Goal: Navigation & Orientation: Find specific page/section

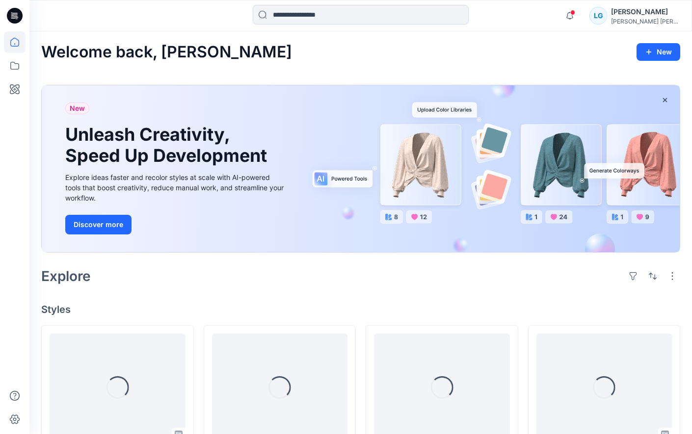
click at [14, 15] on icon at bounding box center [15, 14] width 4 height 0
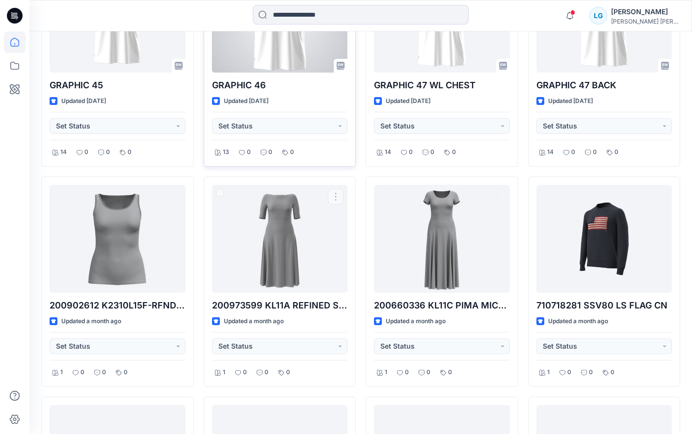
scroll to position [591, 0]
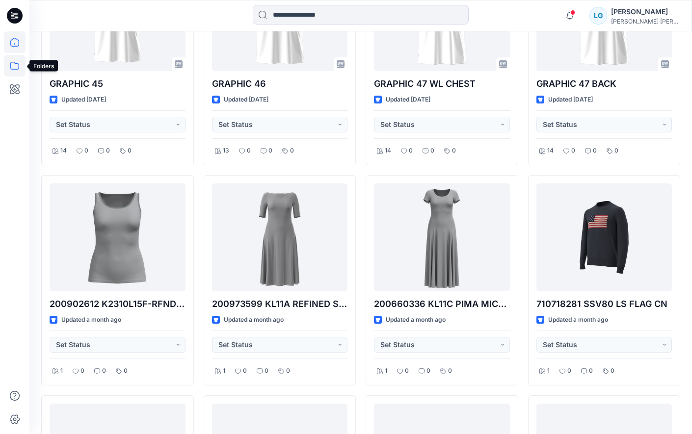
click at [10, 66] on icon at bounding box center [14, 66] width 9 height 8
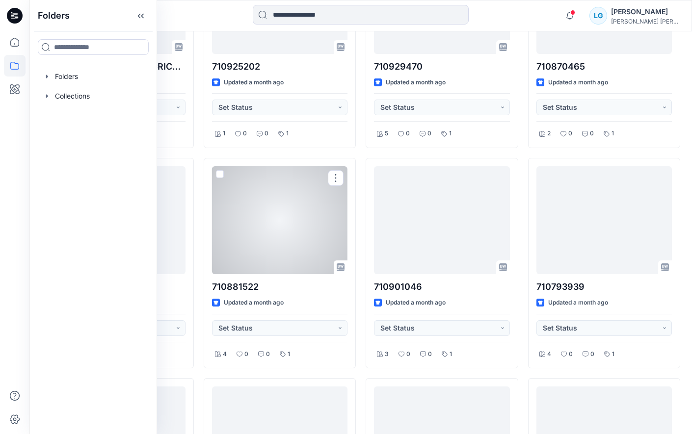
scroll to position [1250, 0]
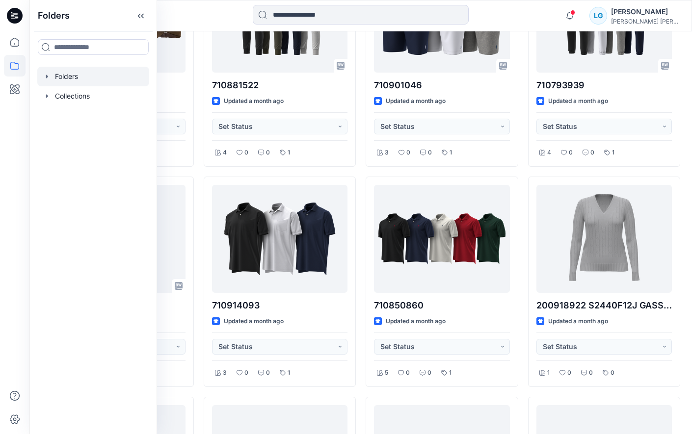
click at [67, 82] on div at bounding box center [93, 77] width 112 height 20
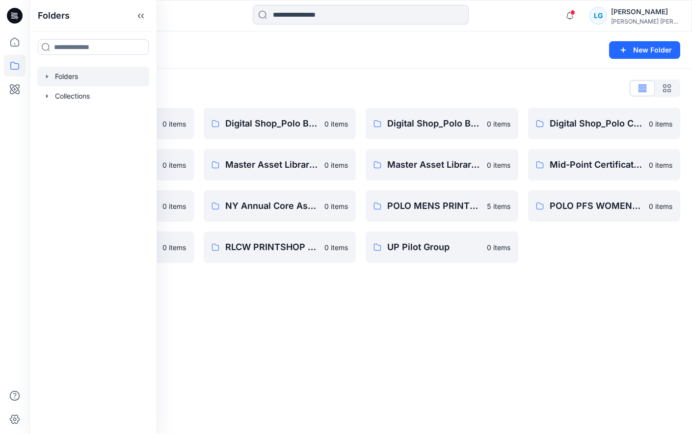
click at [215, 80] on div "Folders List" at bounding box center [360, 88] width 639 height 16
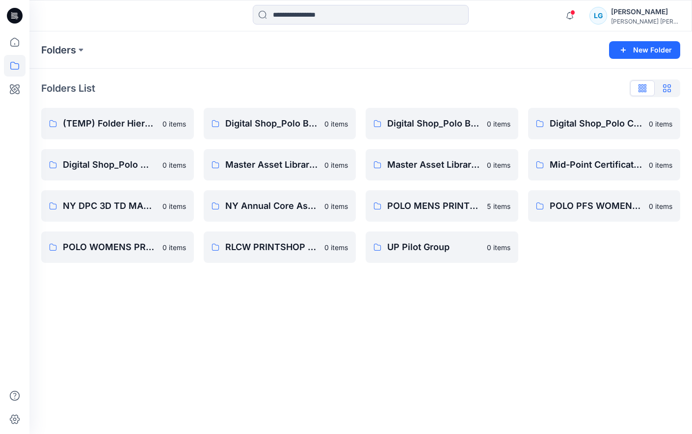
click at [668, 91] on icon "button" at bounding box center [667, 88] width 8 height 8
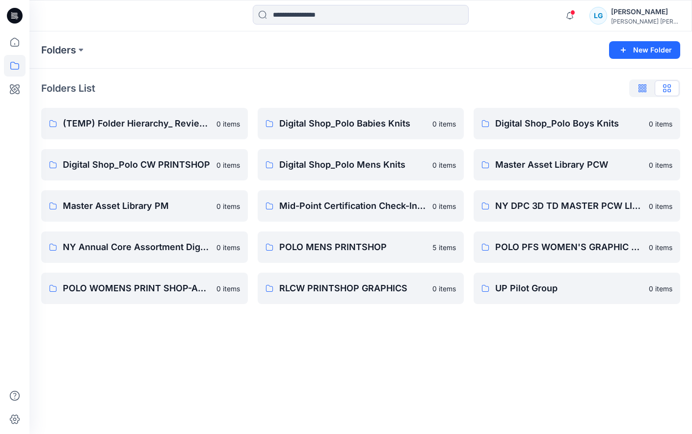
click at [641, 85] on icon "button" at bounding box center [642, 88] width 8 height 8
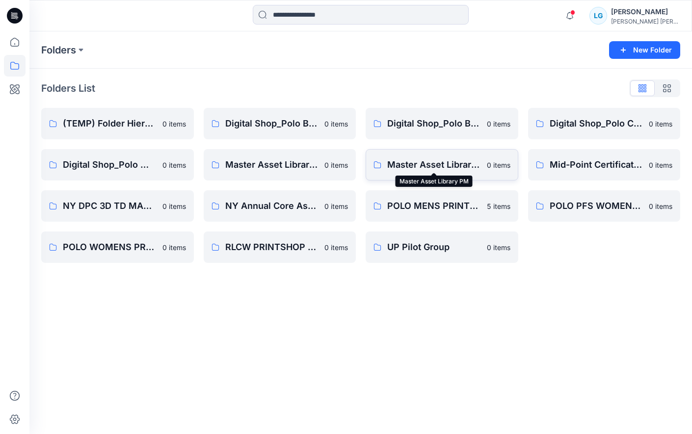
click at [419, 171] on p "Master Asset Library PM" at bounding box center [434, 165] width 94 height 14
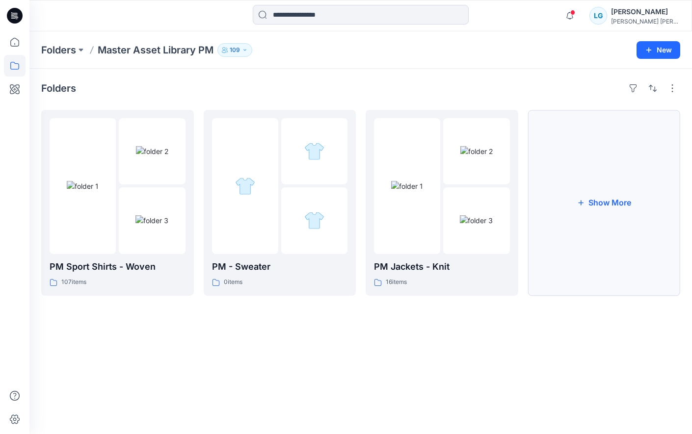
click at [586, 186] on button "Show More" at bounding box center [604, 203] width 153 height 186
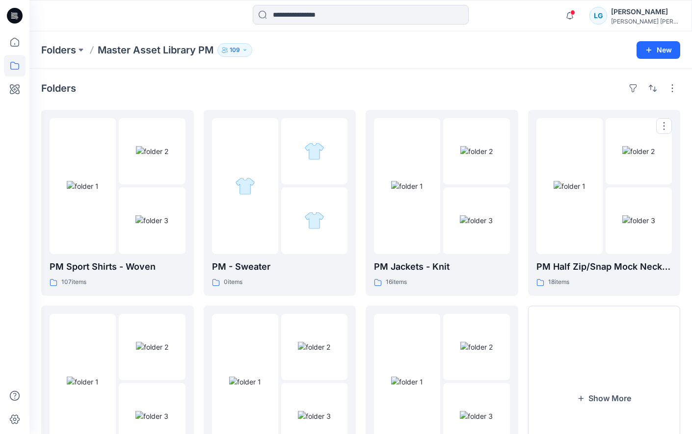
scroll to position [85, 0]
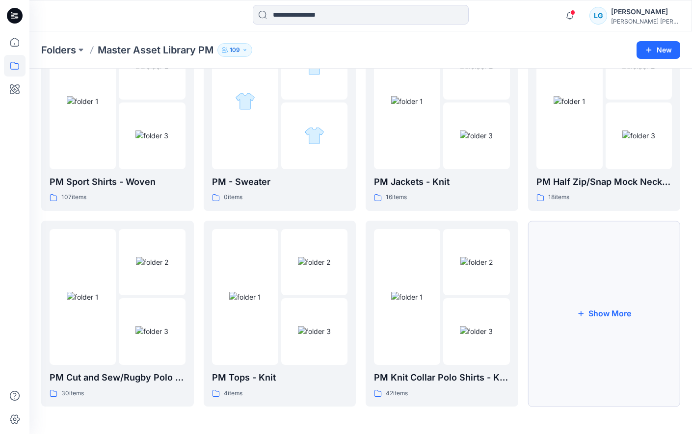
click at [571, 339] on button "Show More" at bounding box center [604, 314] width 153 height 186
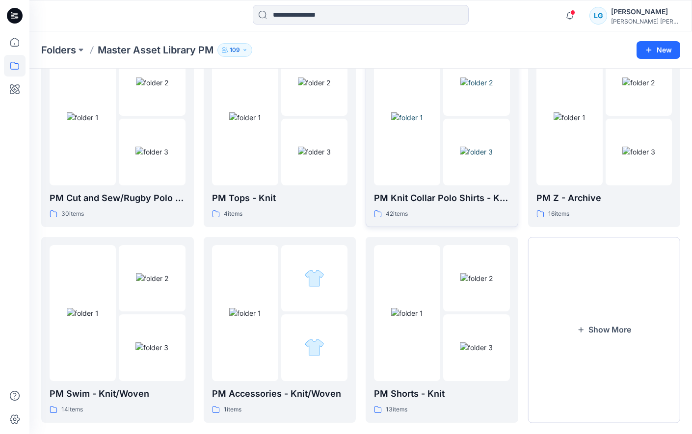
scroll to position [281, 0]
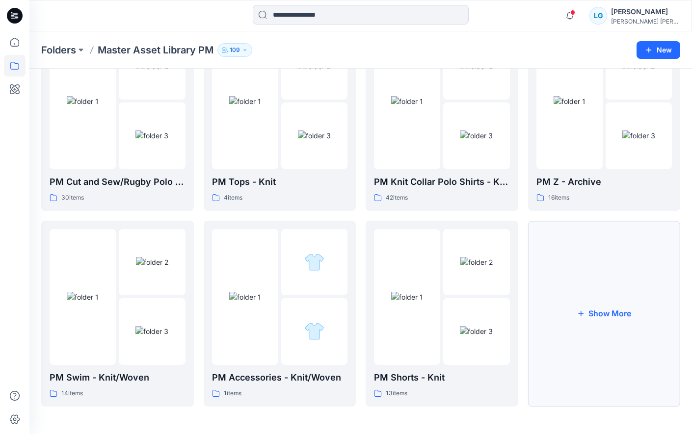
click at [589, 298] on button "Show More" at bounding box center [604, 314] width 153 height 186
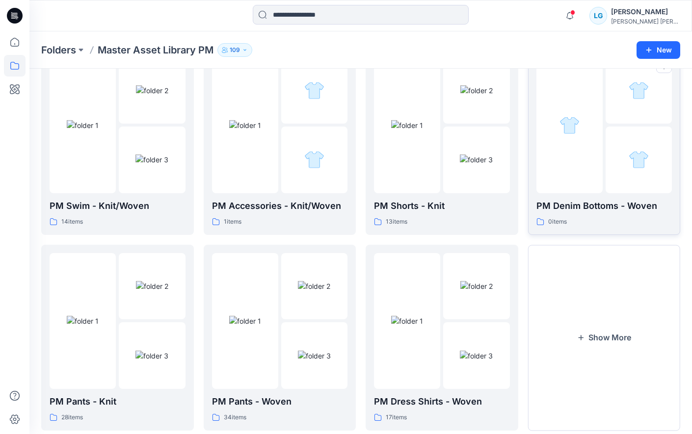
scroll to position [453, 0]
click at [589, 300] on button "Show More" at bounding box center [604, 337] width 153 height 186
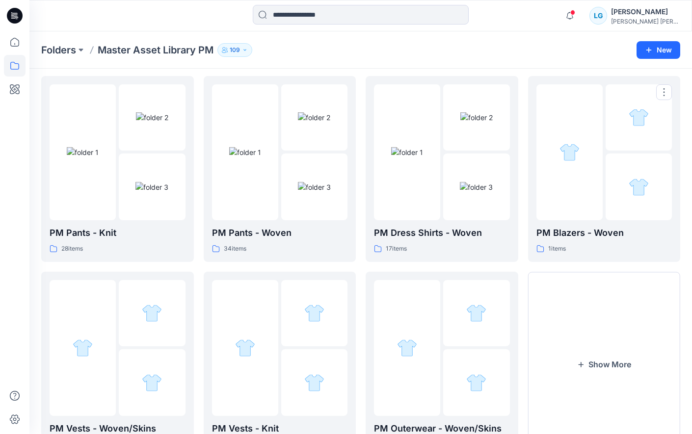
scroll to position [672, 0]
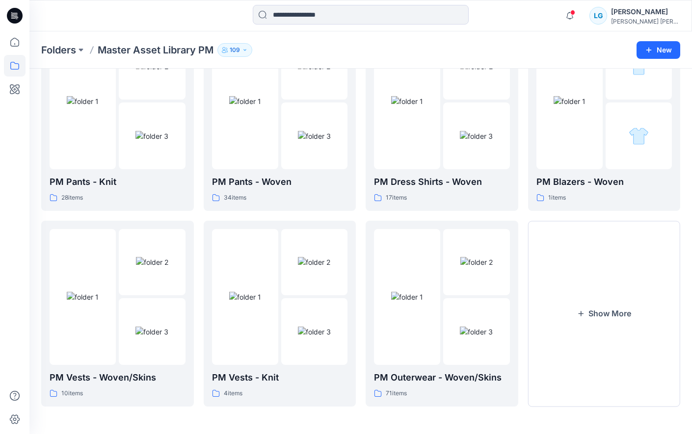
click at [589, 299] on button "Show More" at bounding box center [604, 314] width 153 height 186
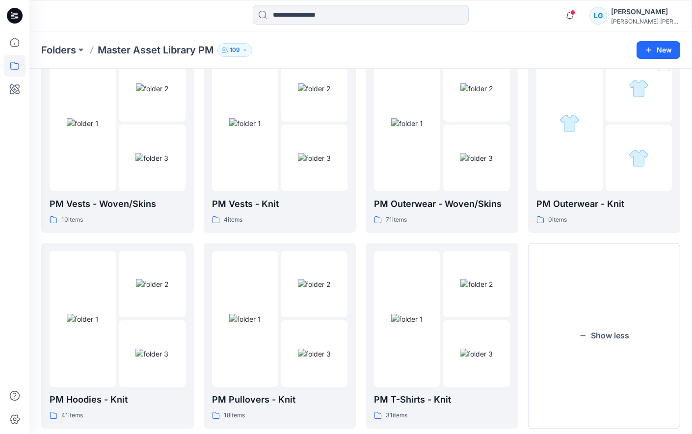
scroll to position [868, 0]
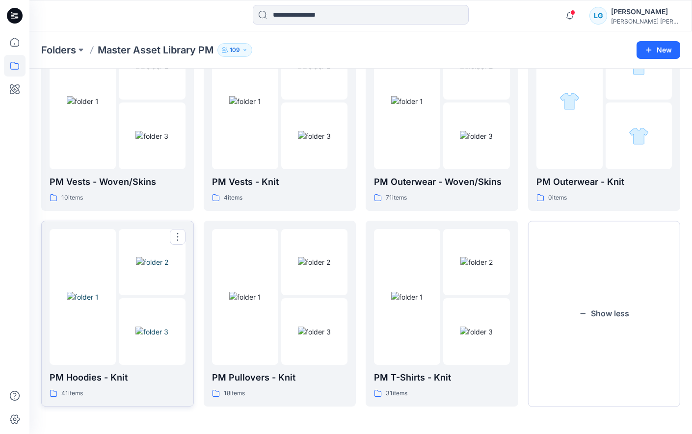
click at [135, 337] on img at bounding box center [151, 332] width 33 height 10
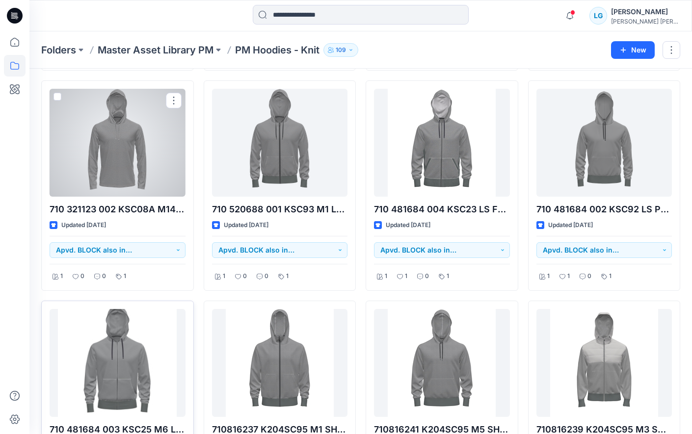
scroll to position [1784, 0]
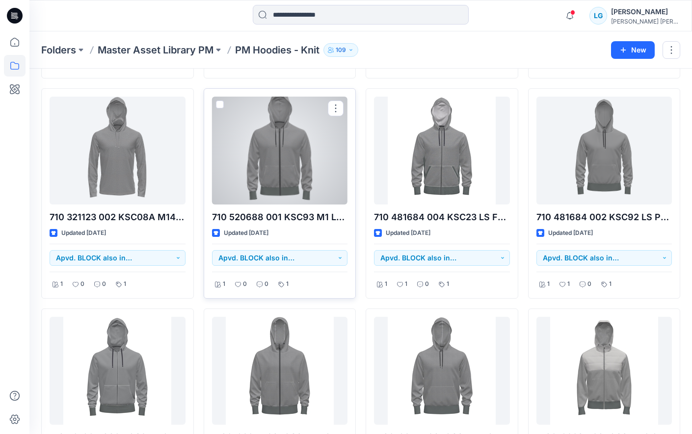
click at [288, 156] on div at bounding box center [280, 151] width 136 height 108
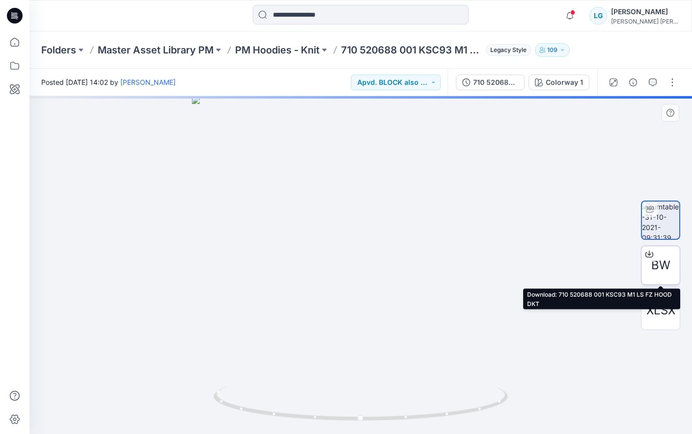
click at [658, 269] on span "BW" at bounding box center [660, 266] width 19 height 18
click at [658, 265] on span "BW" at bounding box center [660, 266] width 19 height 18
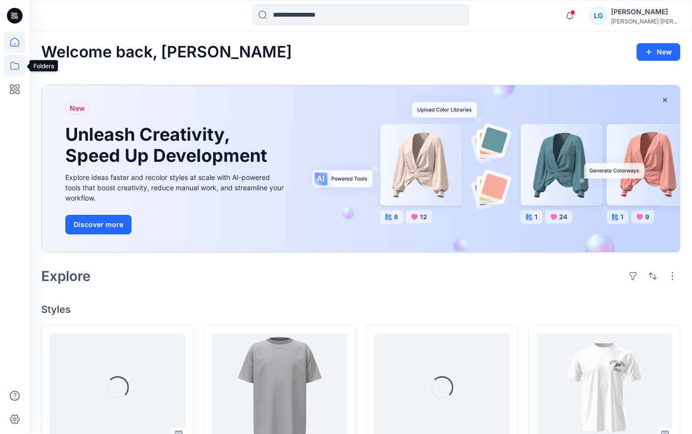
click at [16, 60] on icon at bounding box center [15, 66] width 22 height 22
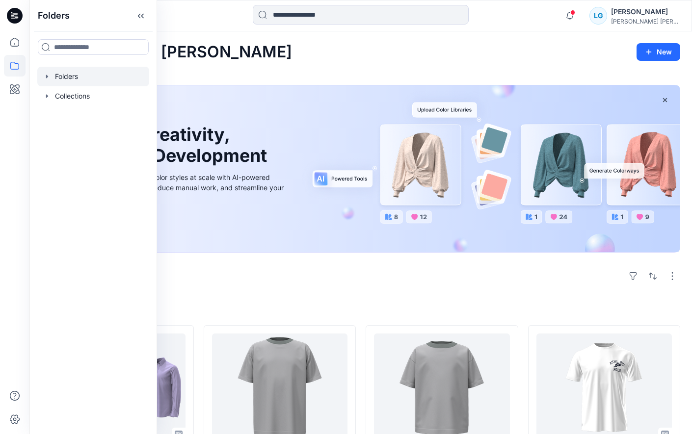
click at [55, 78] on div at bounding box center [93, 77] width 112 height 20
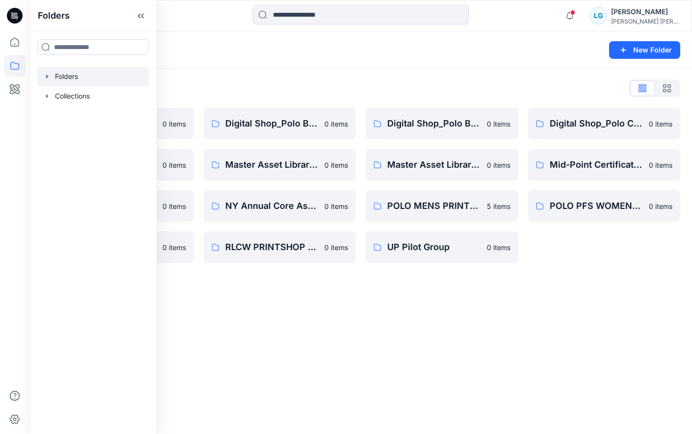
click at [255, 301] on div "Folders New Folder Folders List (TEMP) Folder Hierarchy_ Reviews 0 items Digita…" at bounding box center [360, 232] width 662 height 403
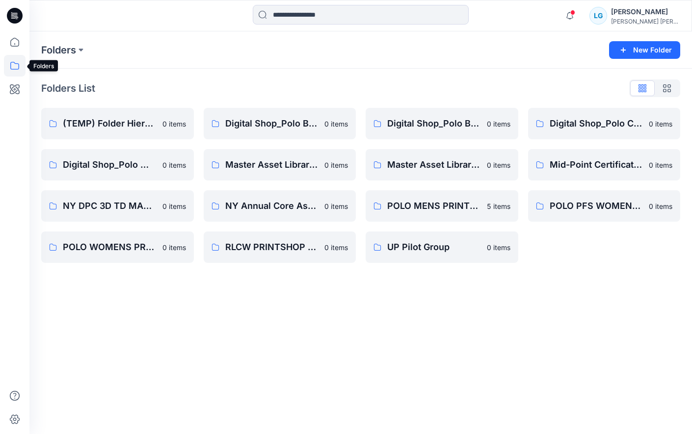
click at [14, 70] on icon at bounding box center [15, 66] width 22 height 22
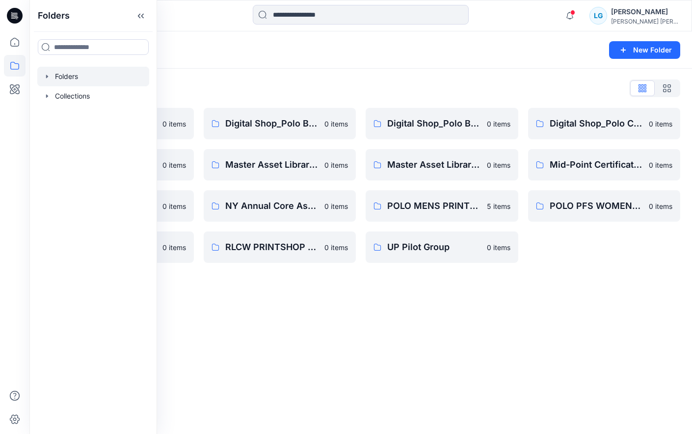
click at [52, 75] on div at bounding box center [93, 77] width 112 height 20
click at [43, 74] on div at bounding box center [93, 77] width 112 height 20
click at [50, 75] on icon "button" at bounding box center [47, 77] width 8 height 8
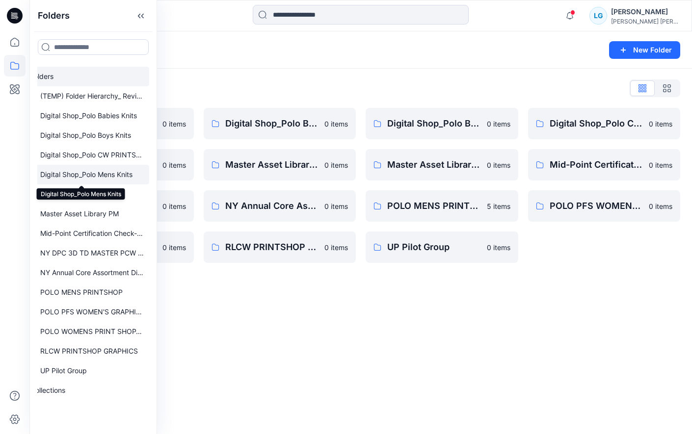
scroll to position [0, 5]
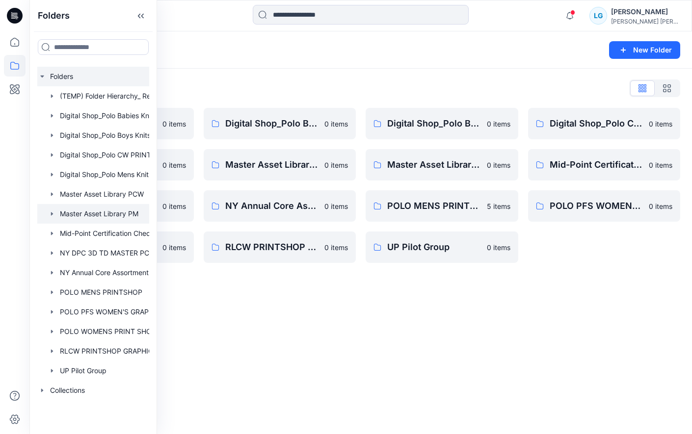
click at [106, 215] on div at bounding box center [100, 214] width 137 height 20
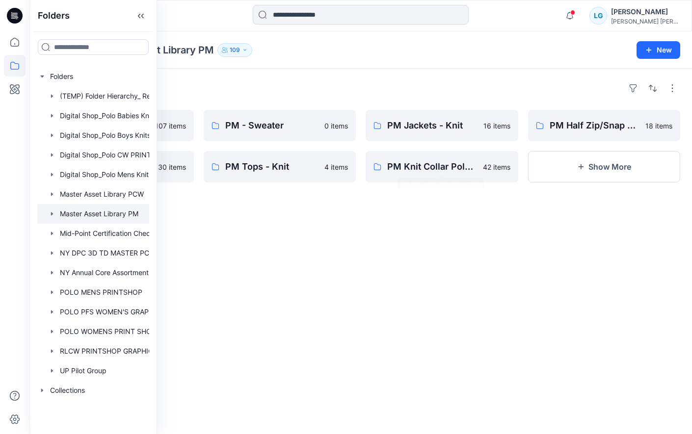
click at [442, 246] on div "Folders PM Sport Shirts - Woven 107 items PM Cut and Sew/Rugby Polo Shirts - Kn…" at bounding box center [360, 251] width 662 height 365
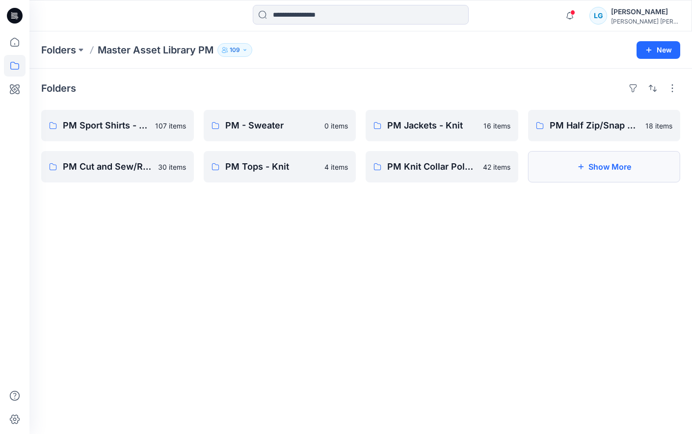
click at [573, 166] on button "Show More" at bounding box center [604, 166] width 153 height 31
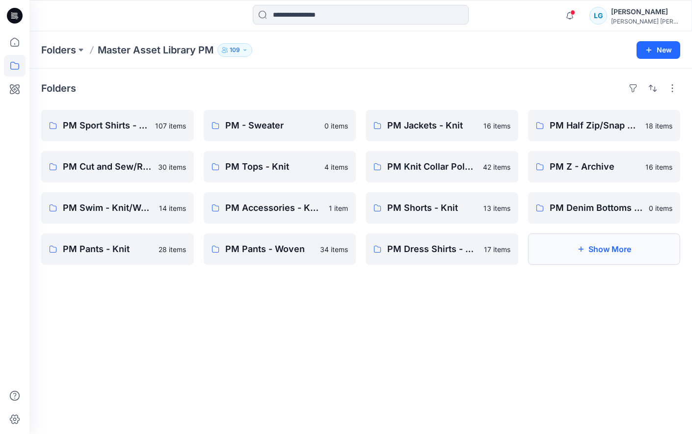
click at [564, 247] on button "Show More" at bounding box center [604, 249] width 153 height 31
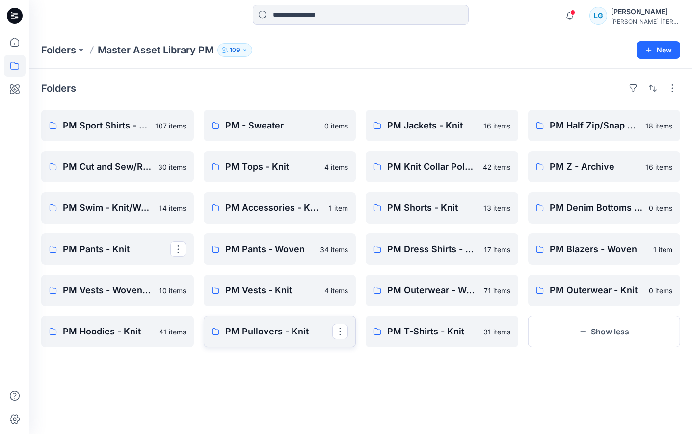
click at [240, 331] on p "PM Pullovers - Knit" at bounding box center [278, 332] width 107 height 14
click at [675, 90] on button "button" at bounding box center [672, 88] width 16 height 16
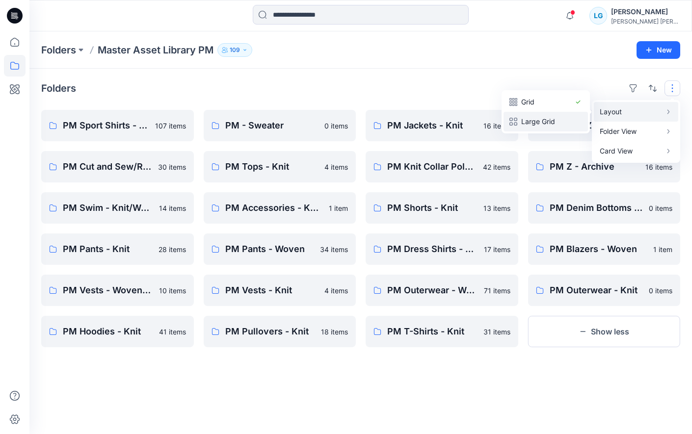
click at [550, 117] on p "Large Grid" at bounding box center [545, 122] width 49 height 12
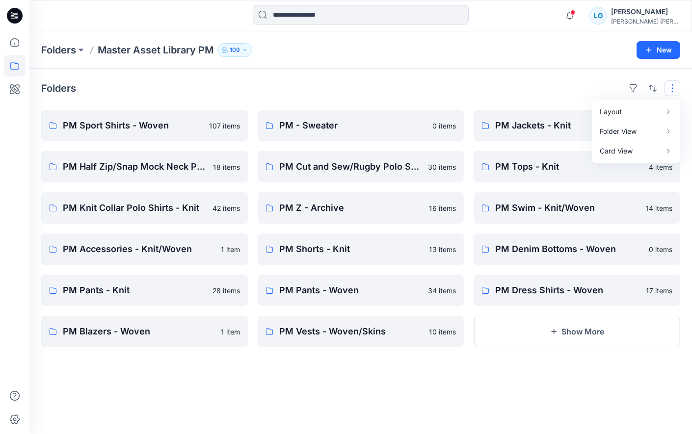
click at [612, 82] on div "Folders Layout Grid Large Grid Folder View Compact Card Card View Card Info Tags" at bounding box center [360, 88] width 639 height 16
click at [670, 89] on button "button" at bounding box center [672, 88] width 16 height 16
click at [570, 140] on button "Card Info" at bounding box center [541, 141] width 94 height 20
click at [571, 160] on button "Tags" at bounding box center [541, 161] width 94 height 20
click at [545, 140] on p "Card" at bounding box center [545, 141] width 49 height 12
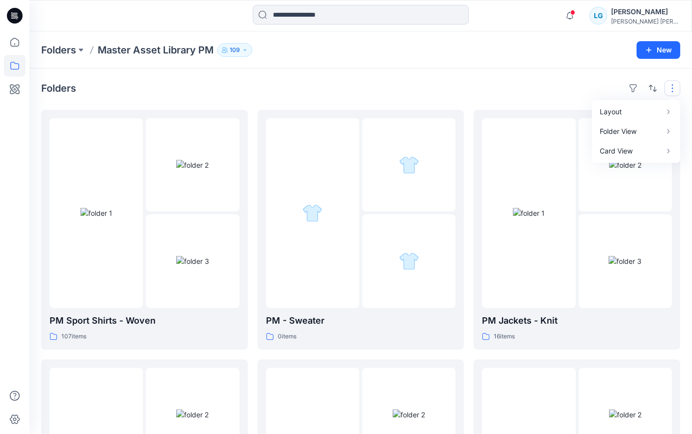
click at [453, 50] on div "Folders Master Asset Library PM 109" at bounding box center [322, 50] width 562 height 14
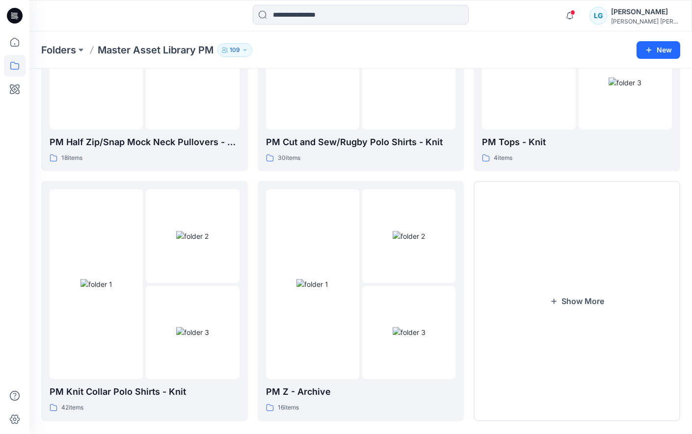
scroll to position [443, 0]
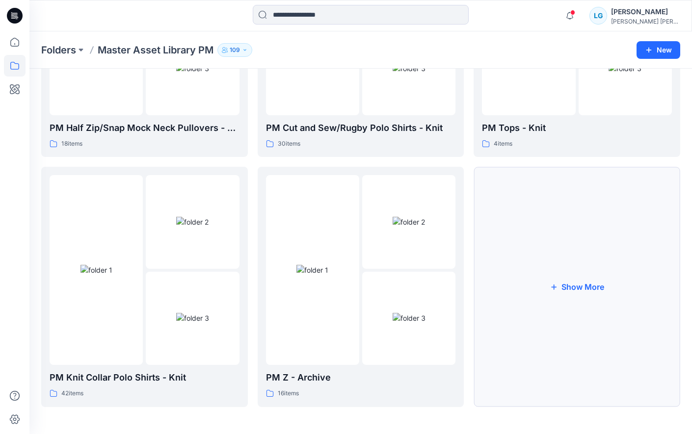
click at [574, 263] on button "Show More" at bounding box center [576, 287] width 207 height 240
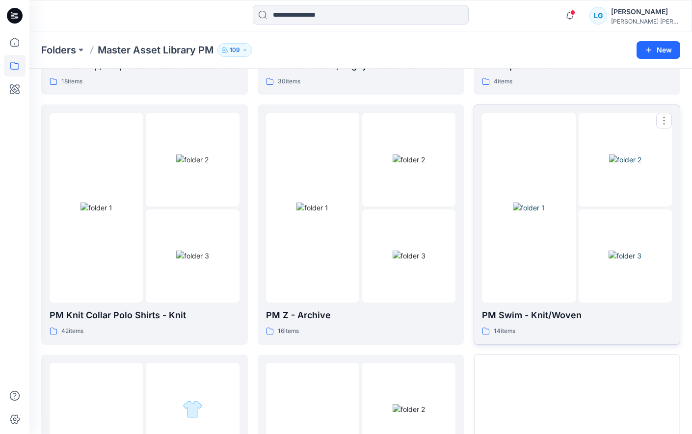
scroll to position [693, 0]
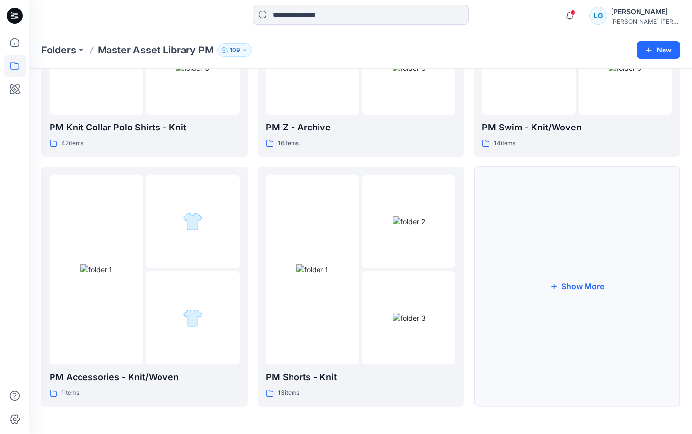
click at [560, 238] on button "Show More" at bounding box center [576, 287] width 207 height 240
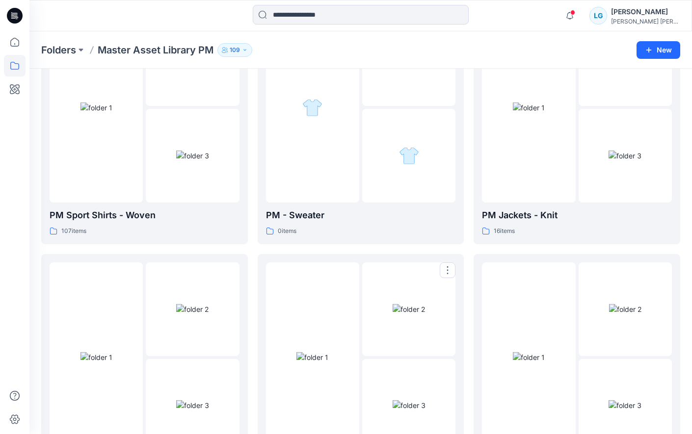
scroll to position [0, 0]
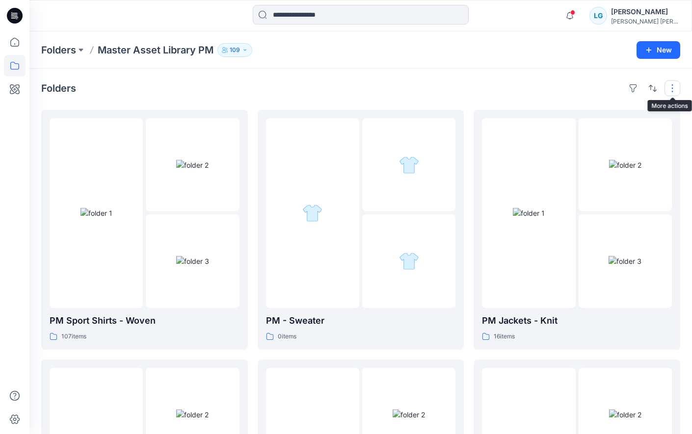
click at [671, 86] on button "button" at bounding box center [672, 88] width 16 height 16
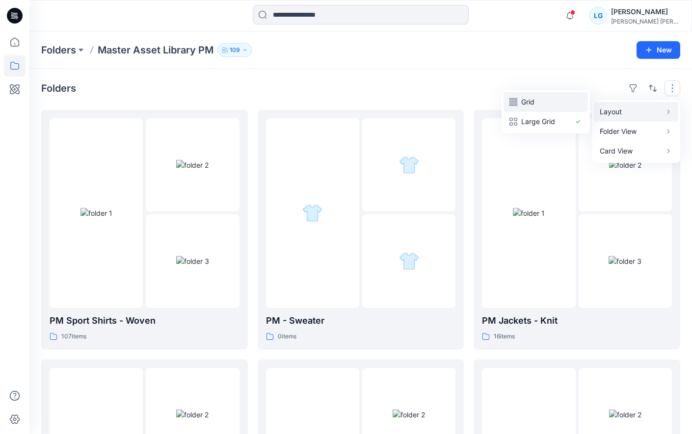
click at [536, 102] on p "Grid" at bounding box center [545, 102] width 49 height 12
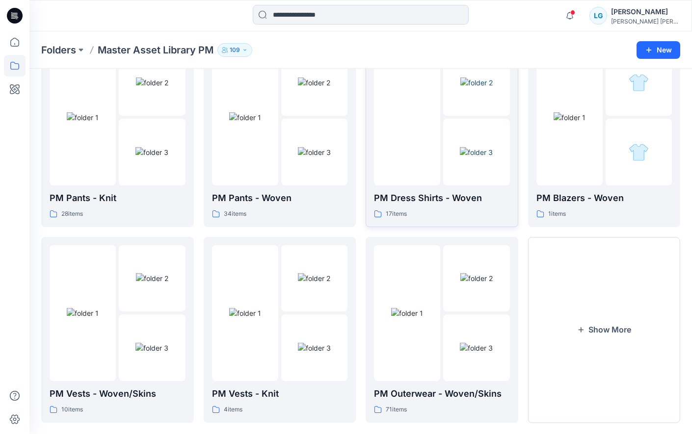
scroll to position [672, 0]
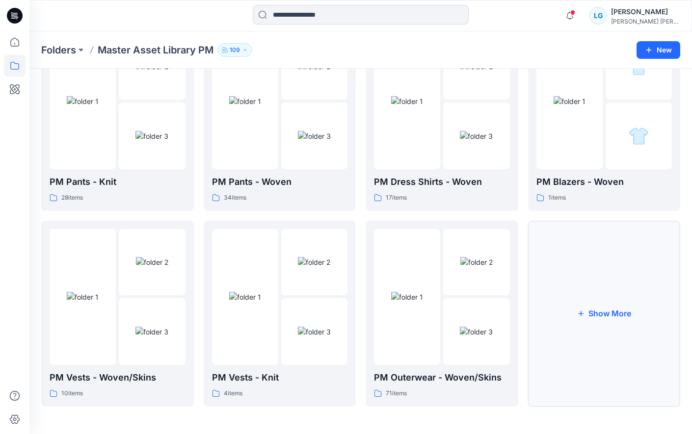
click at [572, 228] on button "Show More" at bounding box center [604, 314] width 153 height 186
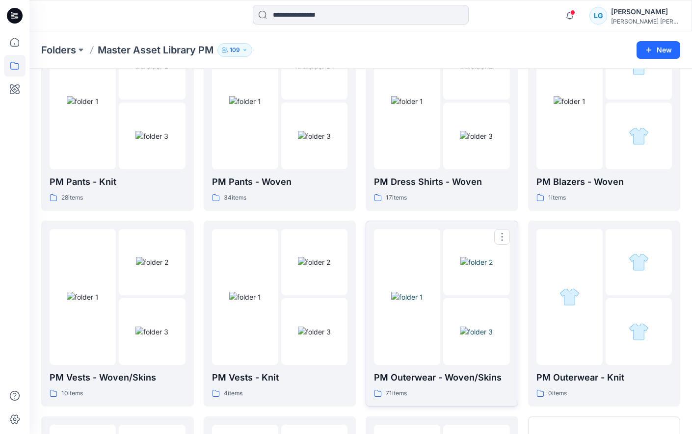
scroll to position [868, 0]
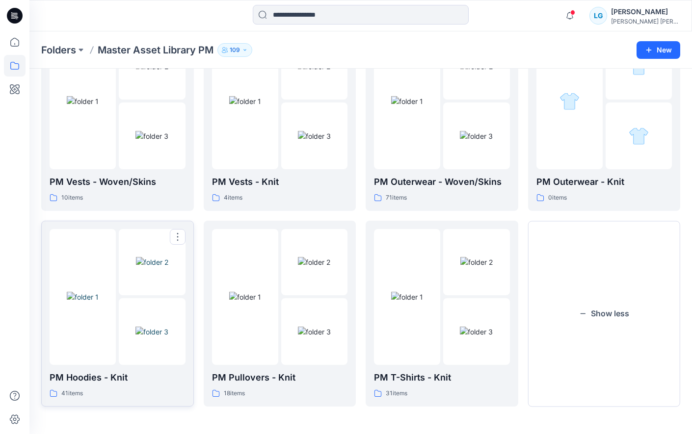
click at [144, 327] on img at bounding box center [151, 332] width 33 height 10
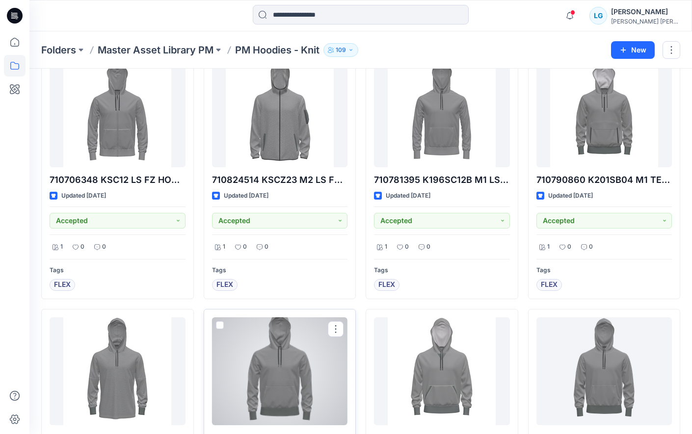
scroll to position [1006, 0]
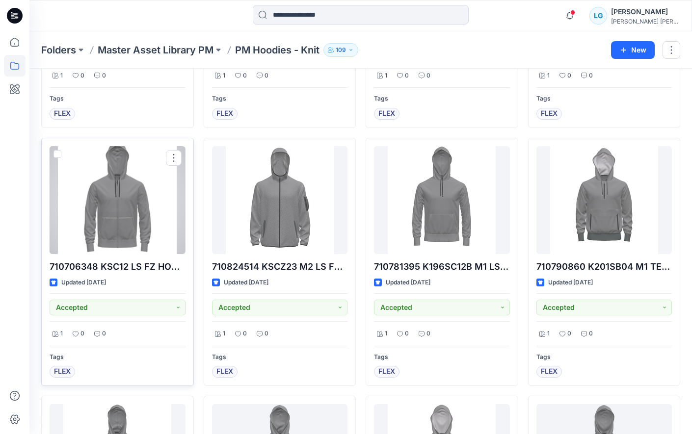
click at [128, 210] on div at bounding box center [118, 200] width 136 height 108
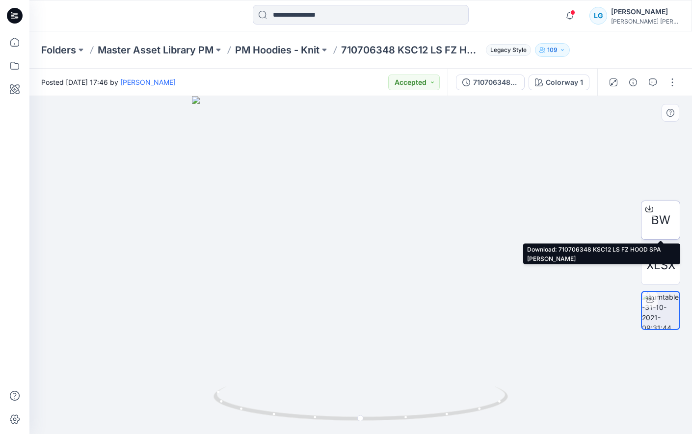
click at [665, 217] on span "BW" at bounding box center [660, 220] width 19 height 18
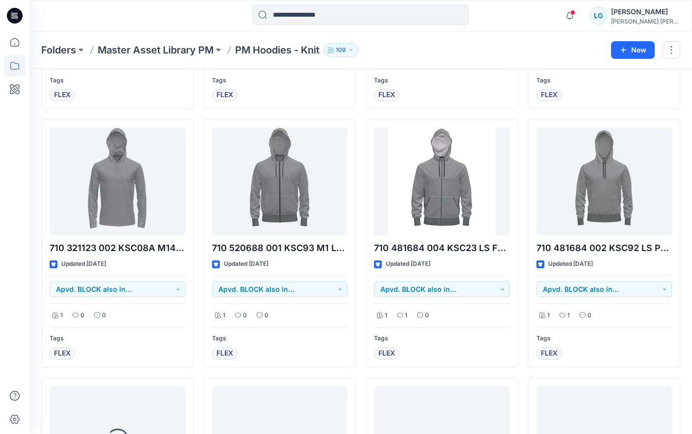
scroll to position [2058, 0]
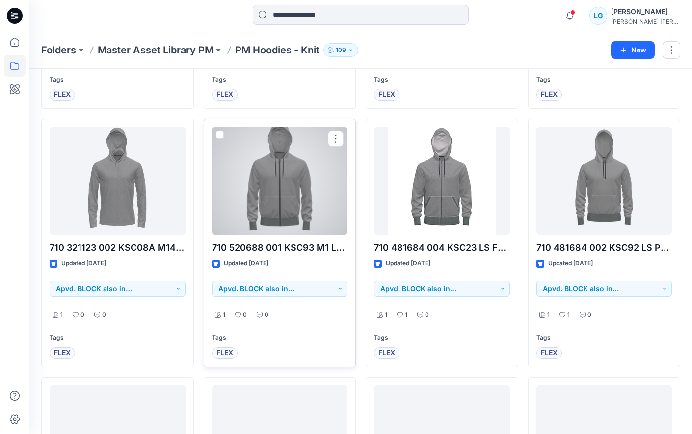
click at [289, 209] on div at bounding box center [280, 181] width 136 height 108
